Goal: Information Seeking & Learning: Compare options

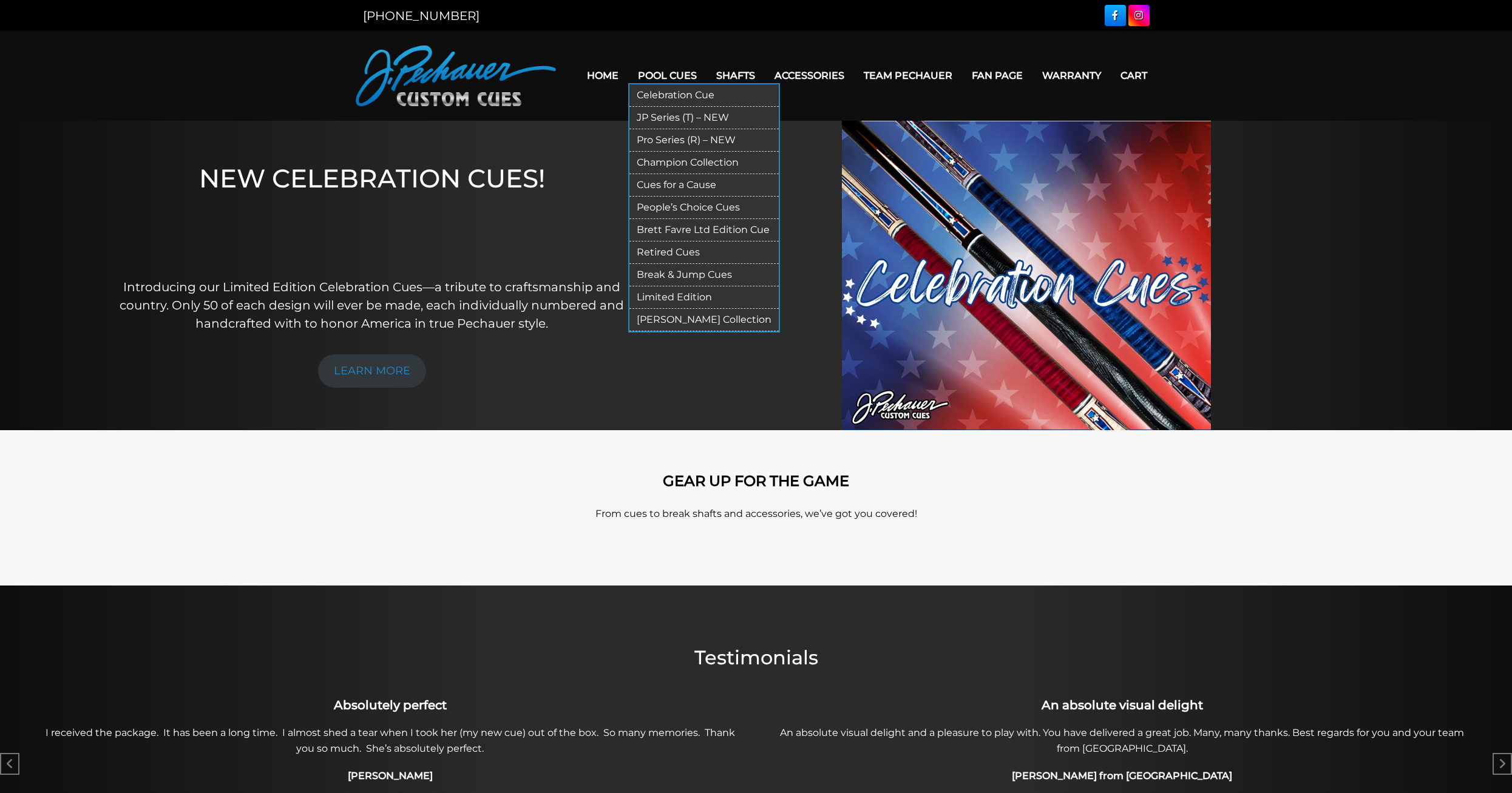
click at [679, 210] on link "People’s Choice Cues" at bounding box center [703, 207] width 149 height 22
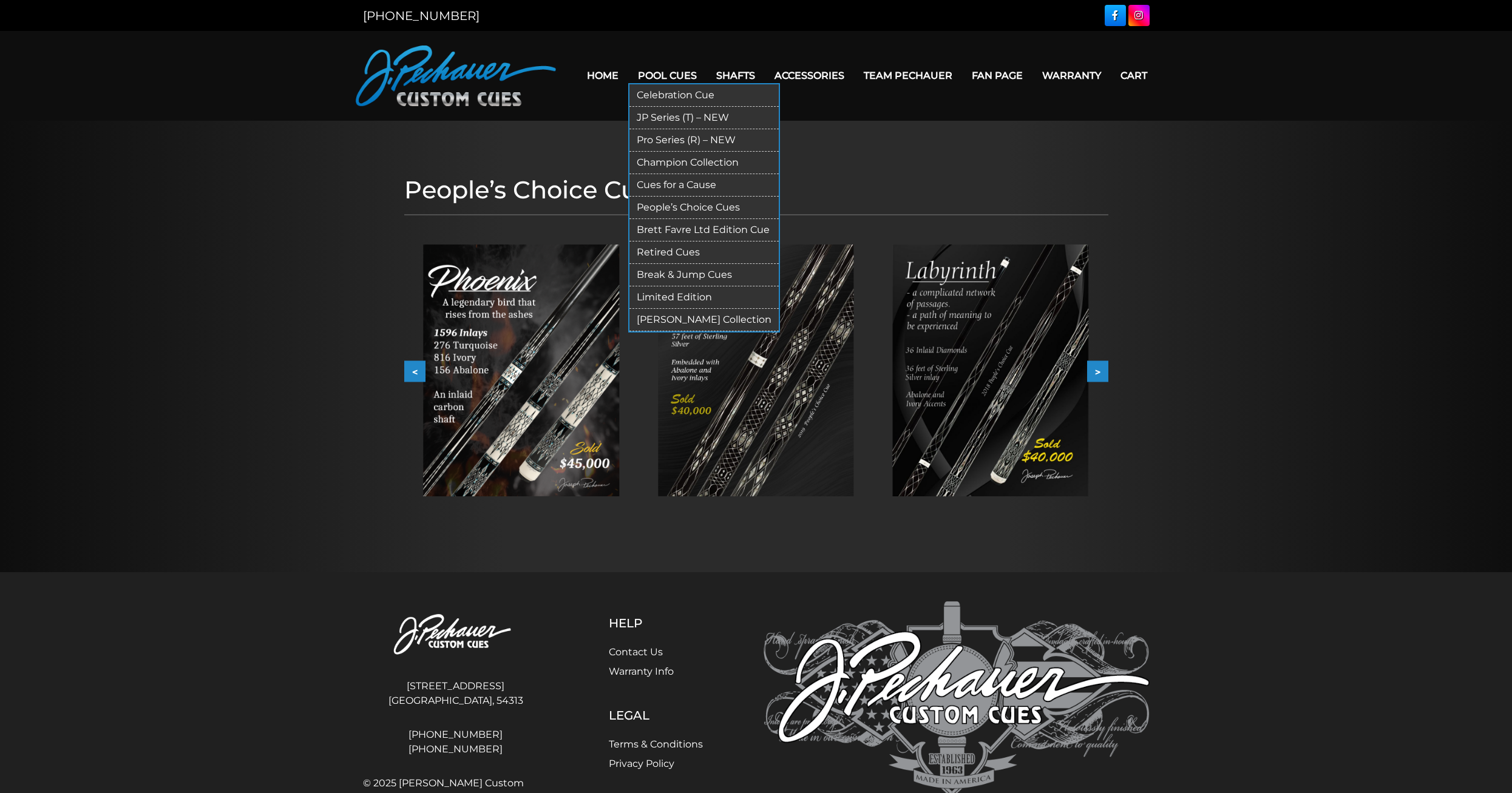
click at [672, 116] on link "JP Series (T) – NEW" at bounding box center [703, 118] width 149 height 22
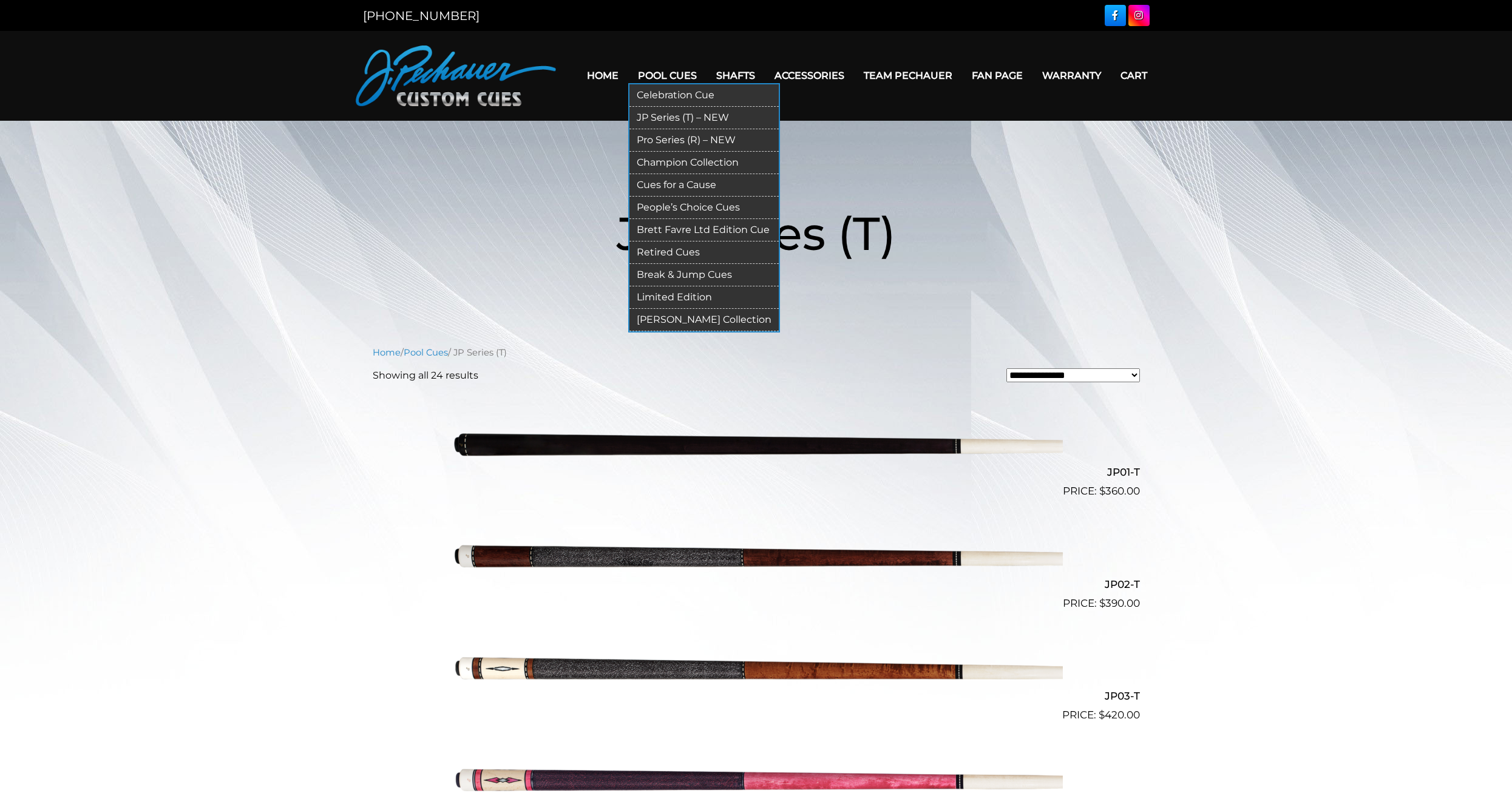
click at [663, 141] on link "Pro Series (R) – NEW" at bounding box center [703, 140] width 149 height 22
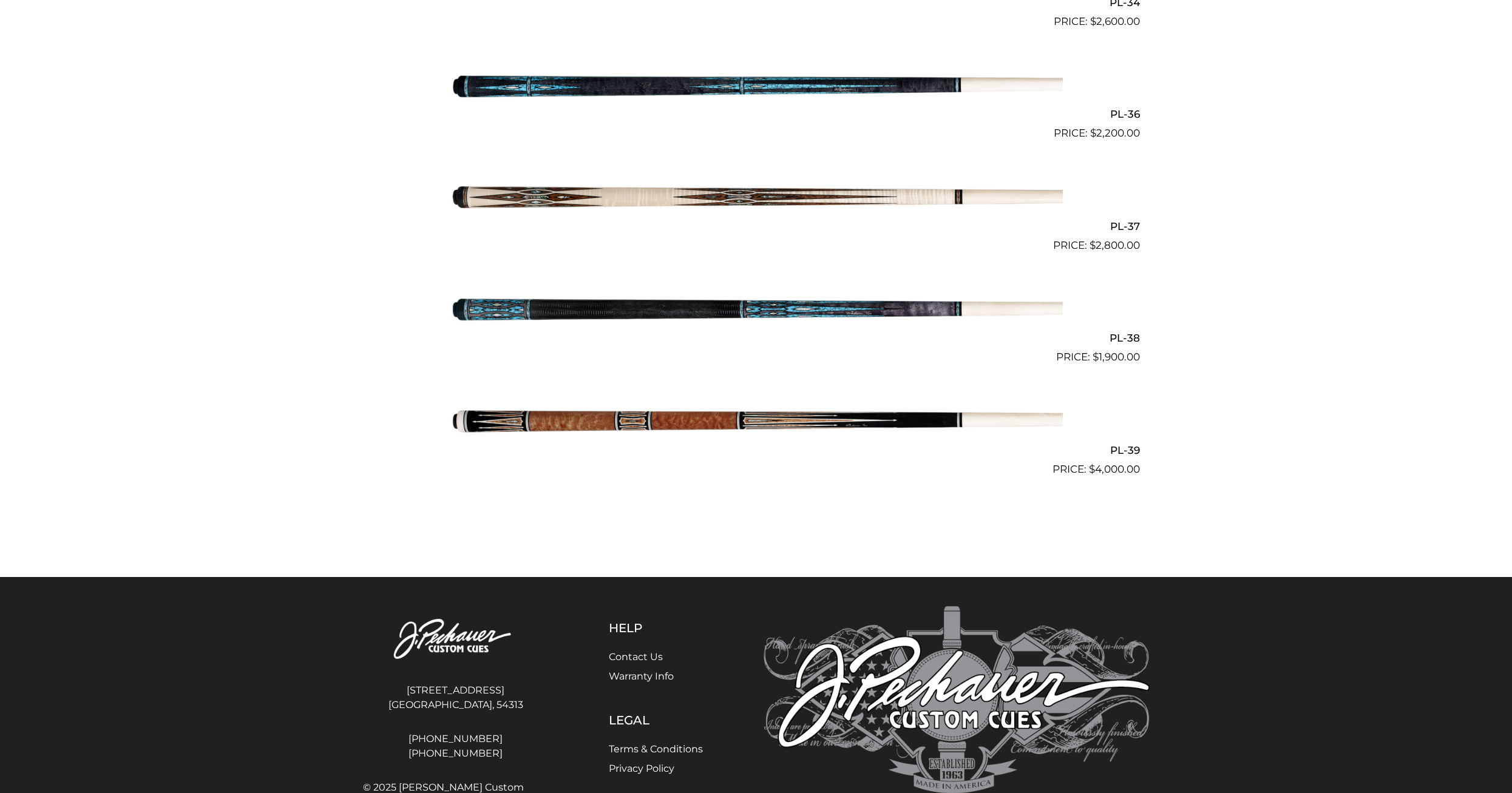
scroll to position [3266, 0]
